Goal: Check status: Check status

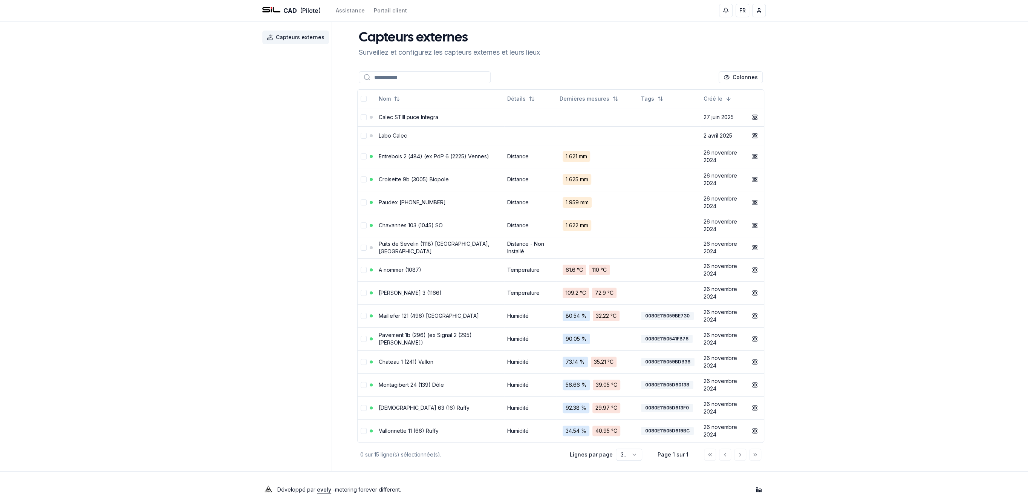
click at [800, 230] on div "CAD (Pilote) Assistance Portail client FR [PERSON_NAME] Capteurs externes Capte…" at bounding box center [514, 253] width 1028 height 507
click at [368, 119] on td at bounding box center [371, 117] width 9 height 18
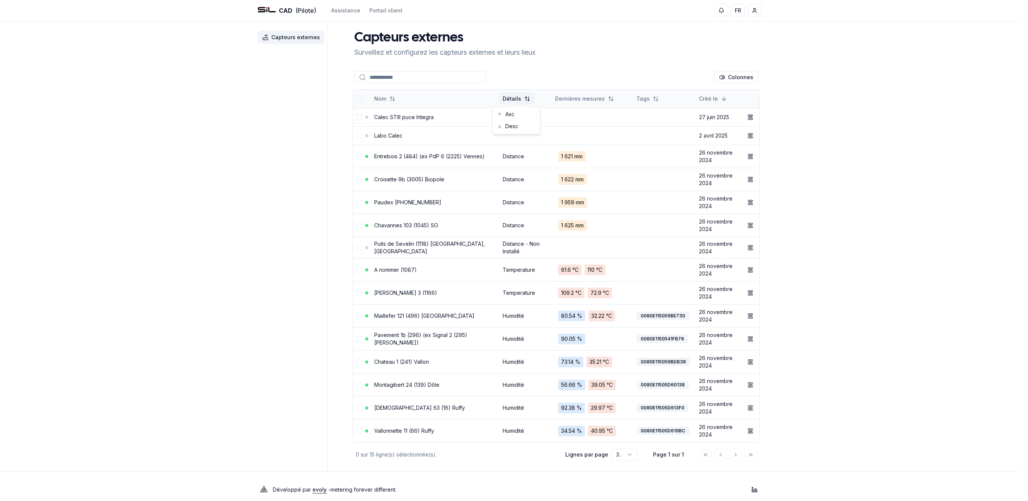
click at [505, 99] on html "CAD (Pilote) Assistance Portail client FR [PERSON_NAME] Capteurs externes Capte…" at bounding box center [514, 253] width 1028 height 507
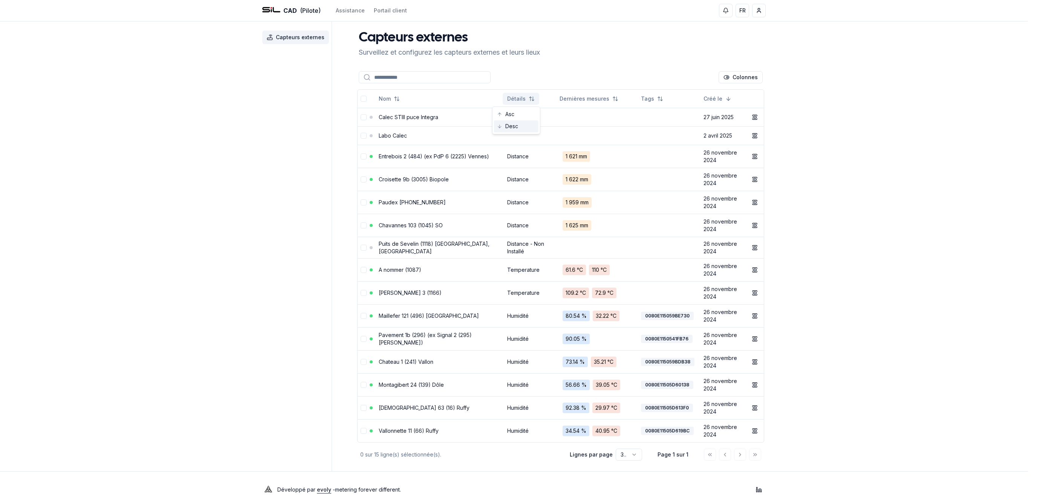
click at [509, 124] on div "Desc" at bounding box center [516, 126] width 44 height 12
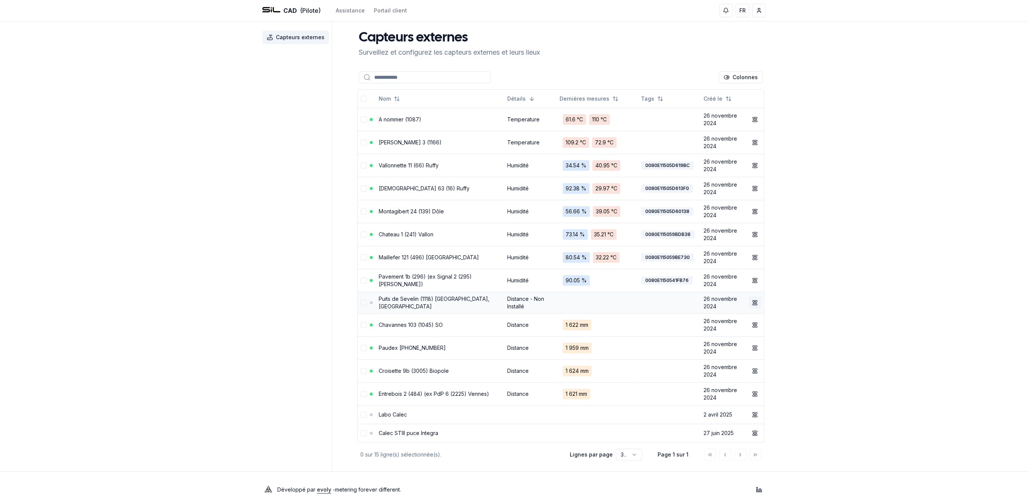
click at [754, 302] on icon at bounding box center [754, 302] width 3 height 3
drag, startPoint x: 781, startPoint y: 52, endPoint x: 758, endPoint y: 63, distance: 25.1
click at [758, 63] on div "Capteurs externes Surveillez et configurez les capteurs externes et leurs lieux…" at bounding box center [561, 246] width 410 height 431
